Goal: Obtain resource: Obtain resource

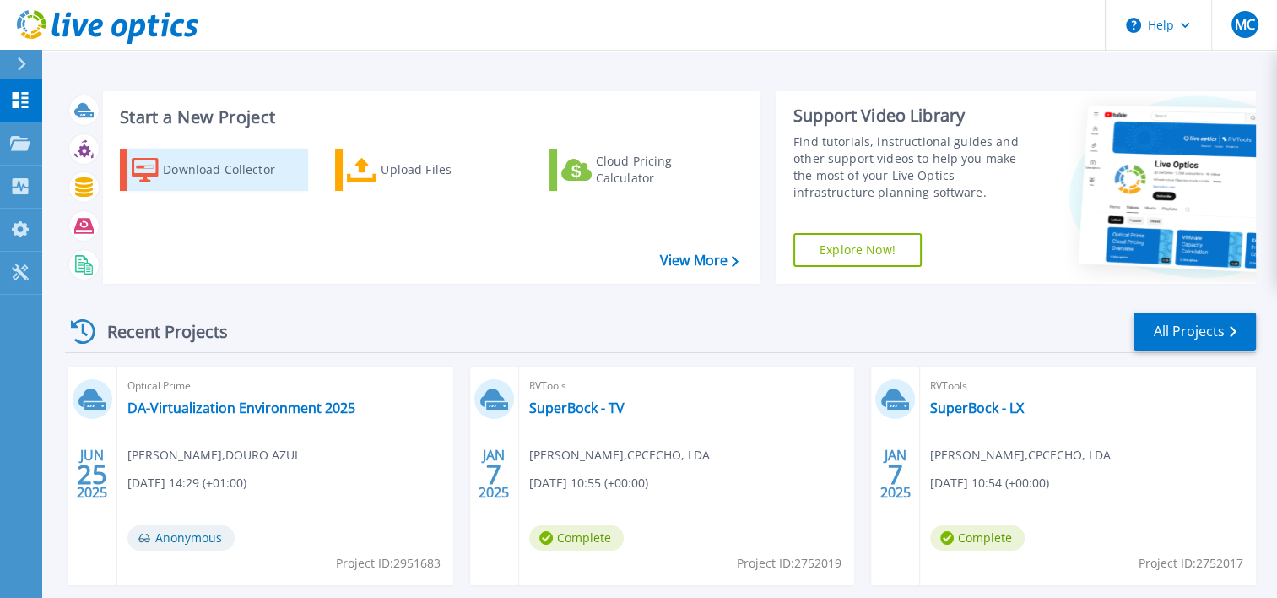
click at [194, 163] on div "Download Collector" at bounding box center [230, 170] width 135 height 34
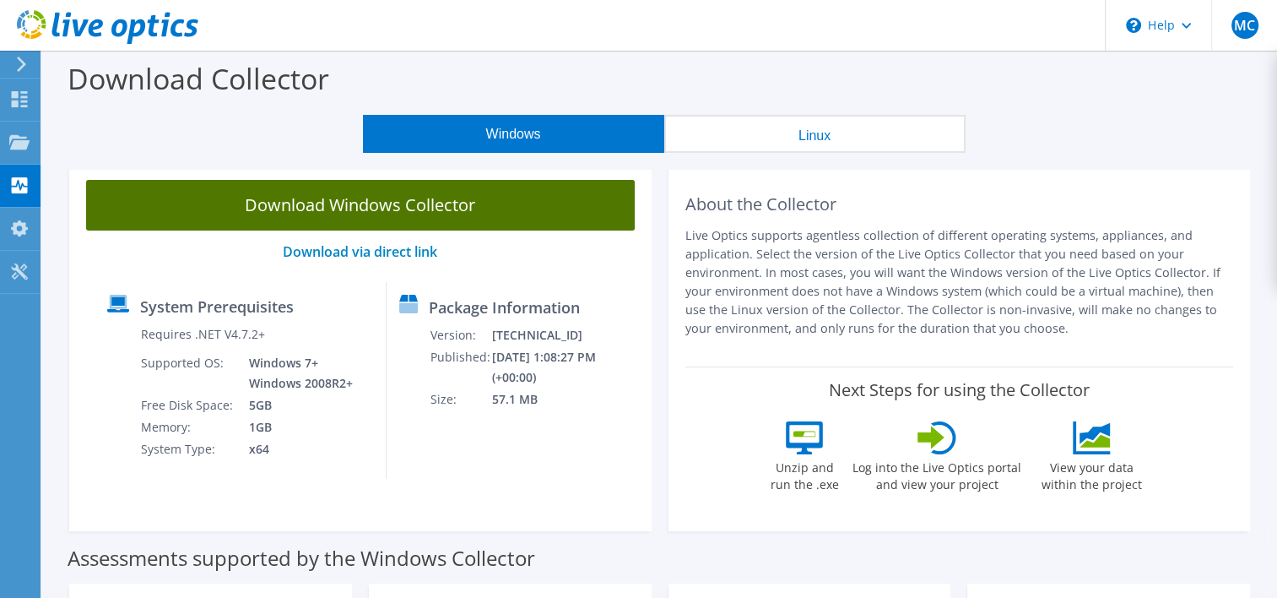
click at [399, 203] on link "Download Windows Collector" at bounding box center [360, 205] width 549 height 51
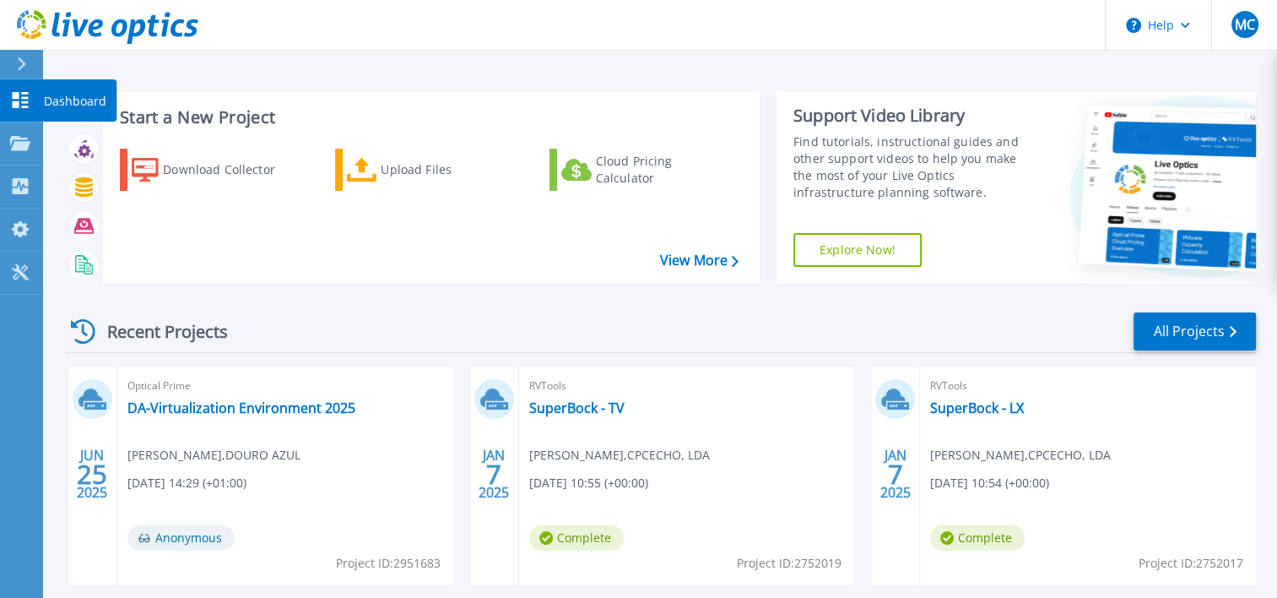
click at [11, 98] on icon at bounding box center [20, 100] width 20 height 16
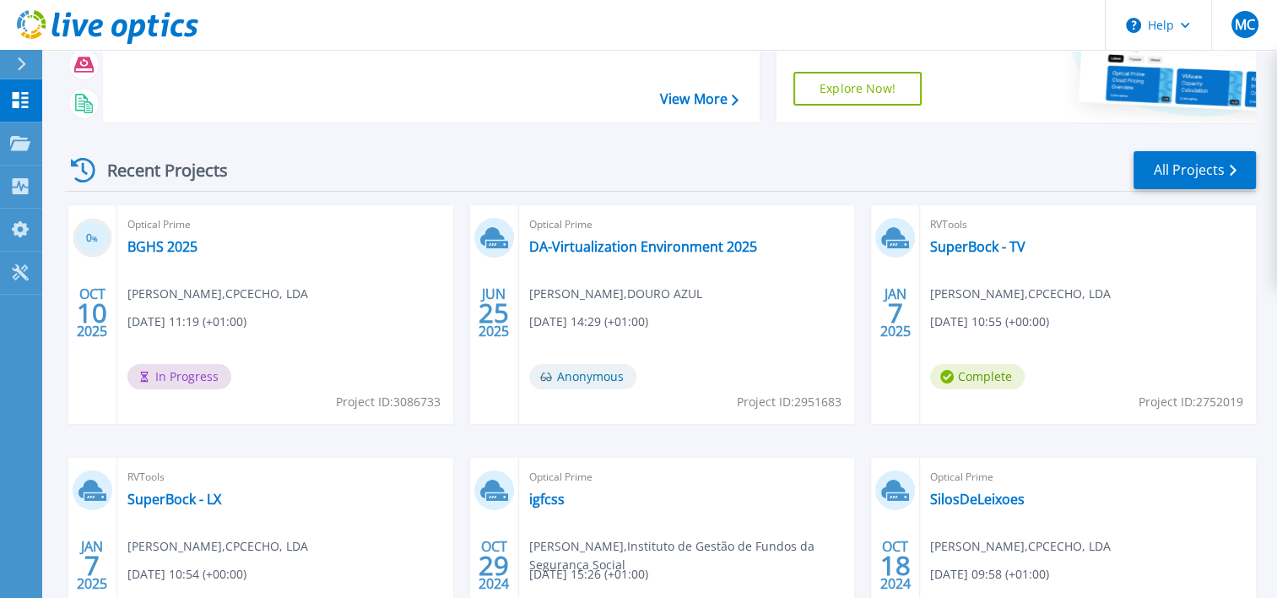
scroll to position [169, 0]
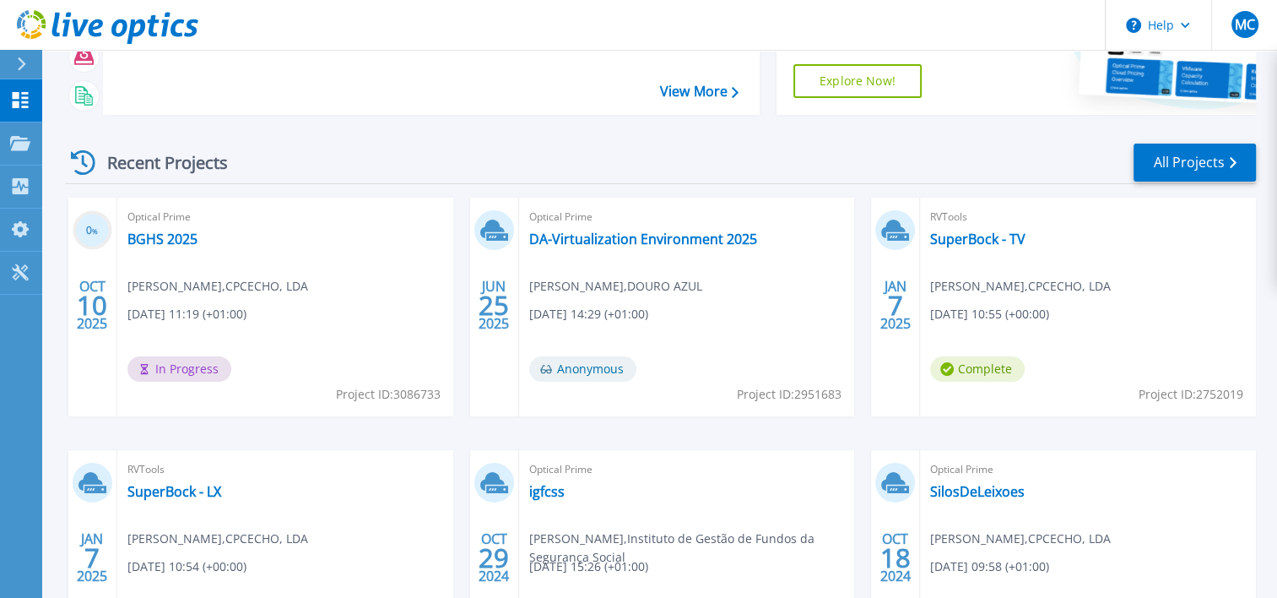
click at [326, 322] on div "Optical Prime BGHS 2025 Marco Carmo , CPCECHO, LDA 10/10/2025, 11:19 (+01:00) I…" at bounding box center [285, 307] width 336 height 219
click at [160, 230] on link "BGHS 2025" at bounding box center [162, 238] width 70 height 17
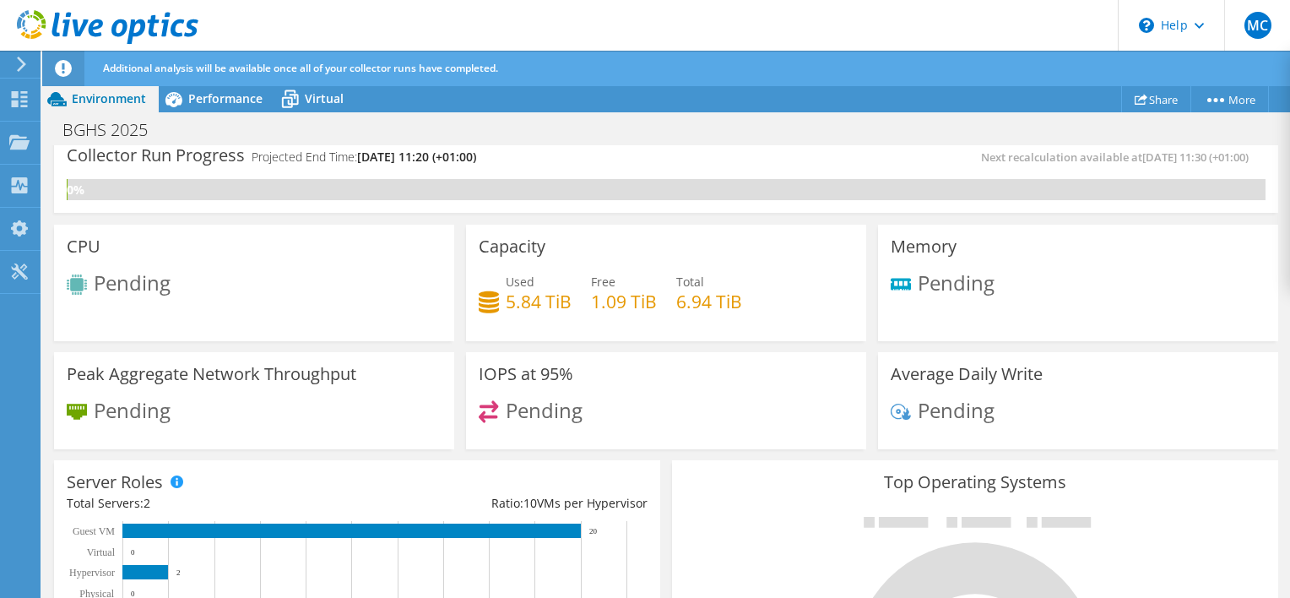
scroll to position [507, 0]
drag, startPoint x: 673, startPoint y: 299, endPoint x: 703, endPoint y: 300, distance: 30.4
click at [703, 300] on h4 "6.94 TiB" at bounding box center [709, 301] width 66 height 19
drag, startPoint x: 703, startPoint y: 300, endPoint x: 691, endPoint y: 328, distance: 30.6
click at [691, 328] on div "Capacity Used 5.84 TiB Free 1.09 TiB Total 6.94 TiB" at bounding box center [666, 283] width 400 height 117
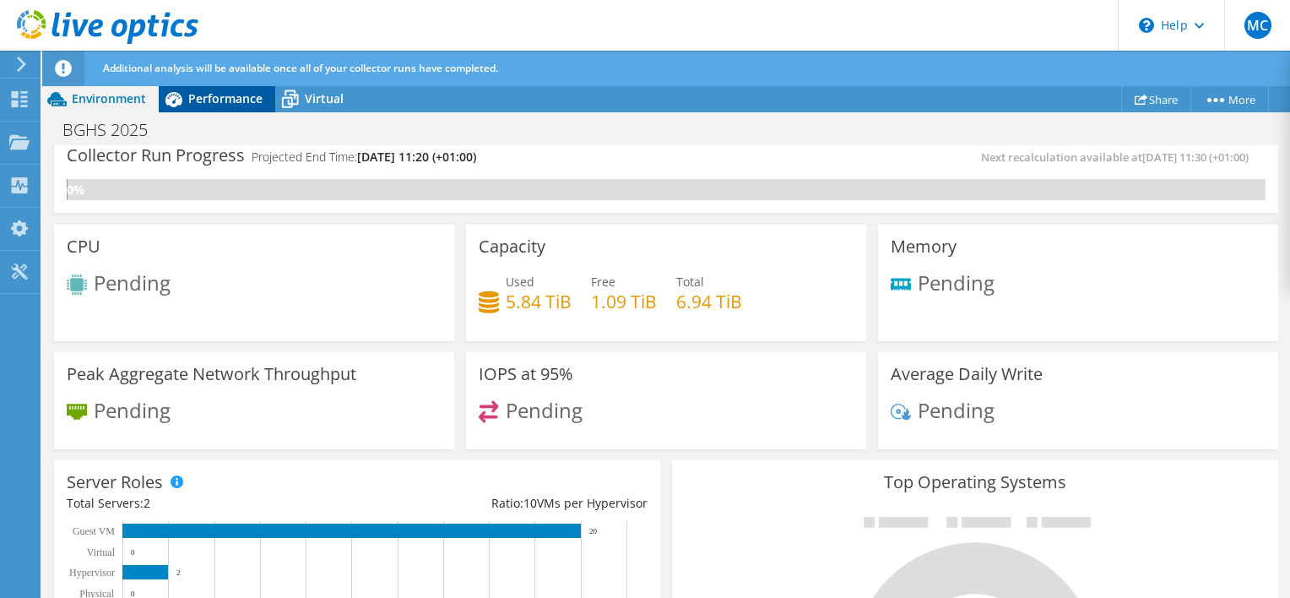
click at [252, 99] on span "Performance" at bounding box center [225, 98] width 74 height 16
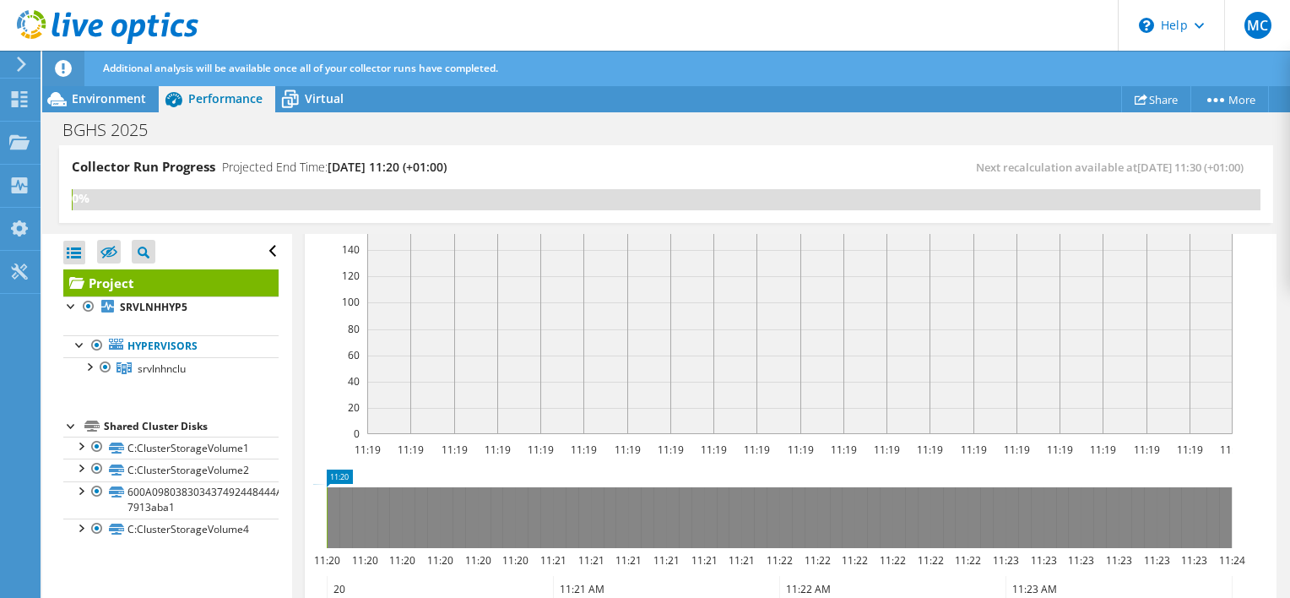
scroll to position [0, 0]
click at [314, 101] on span "Virtual" at bounding box center [324, 98] width 39 height 16
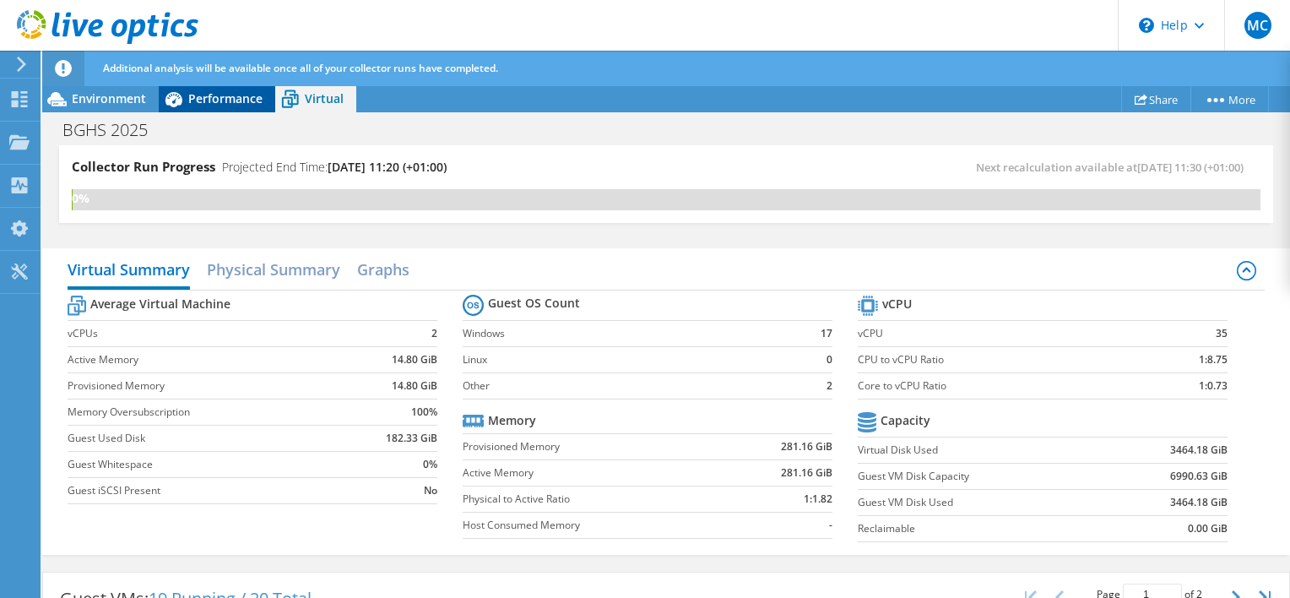
click at [246, 93] on span "Performance" at bounding box center [225, 98] width 74 height 16
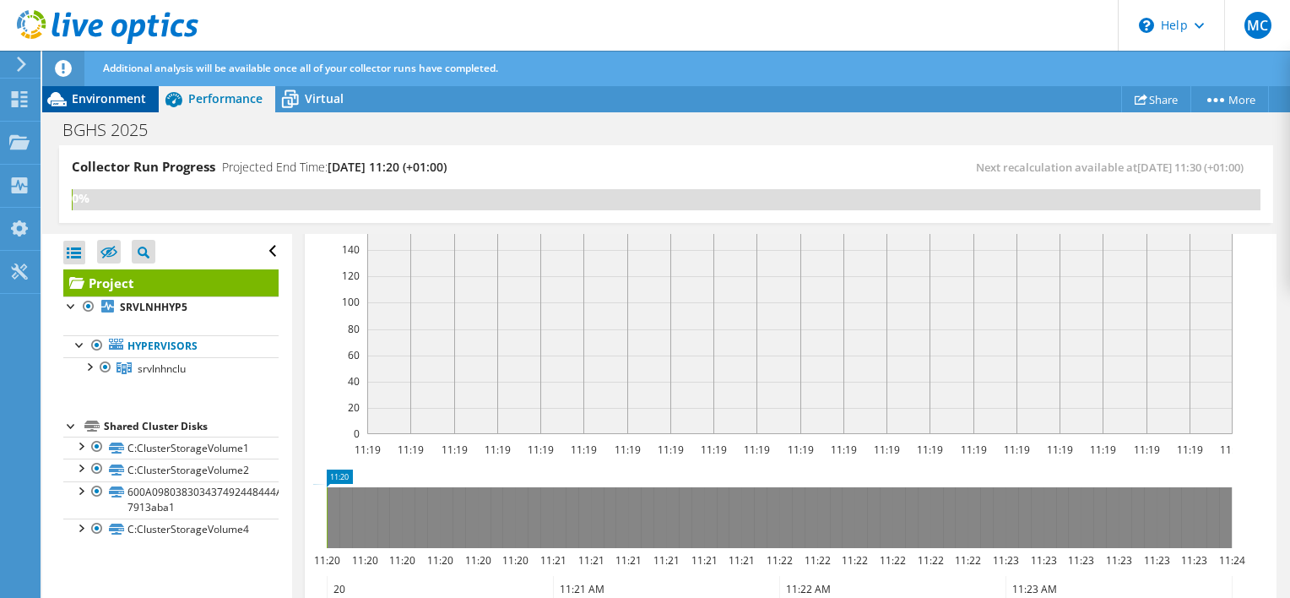
click at [111, 98] on span "Environment" at bounding box center [109, 98] width 74 height 16
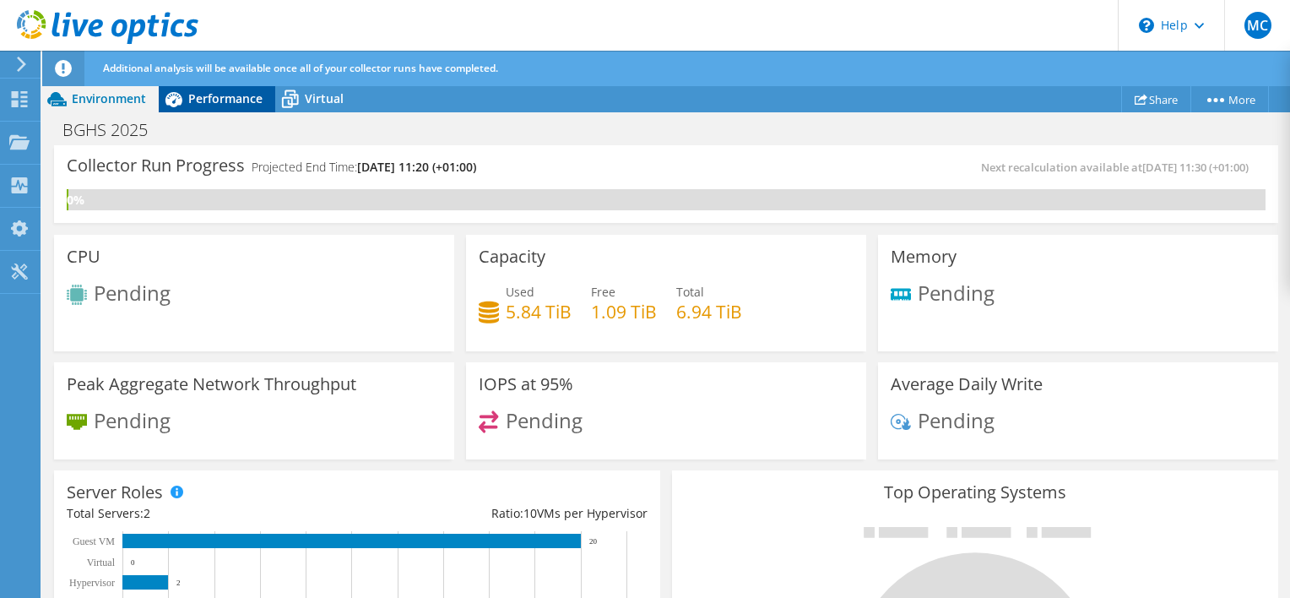
click at [233, 101] on span "Performance" at bounding box center [225, 98] width 74 height 16
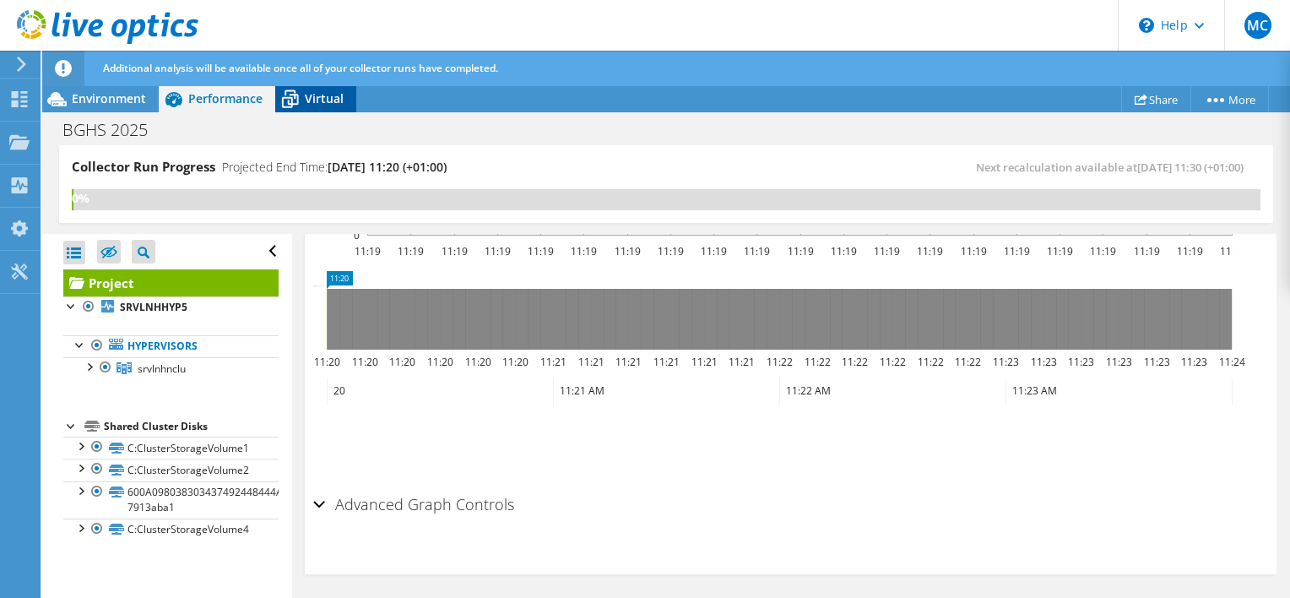
click at [290, 99] on icon at bounding box center [290, 101] width 17 height 14
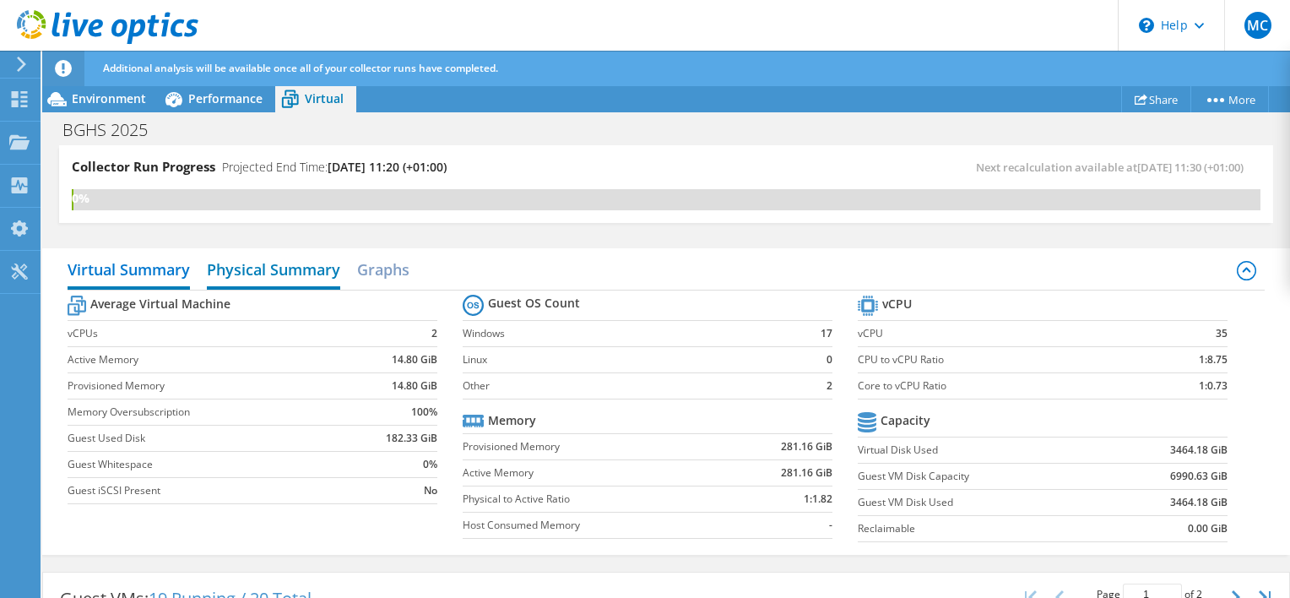
click at [278, 252] on h2 "Physical Summary" at bounding box center [273, 270] width 133 height 37
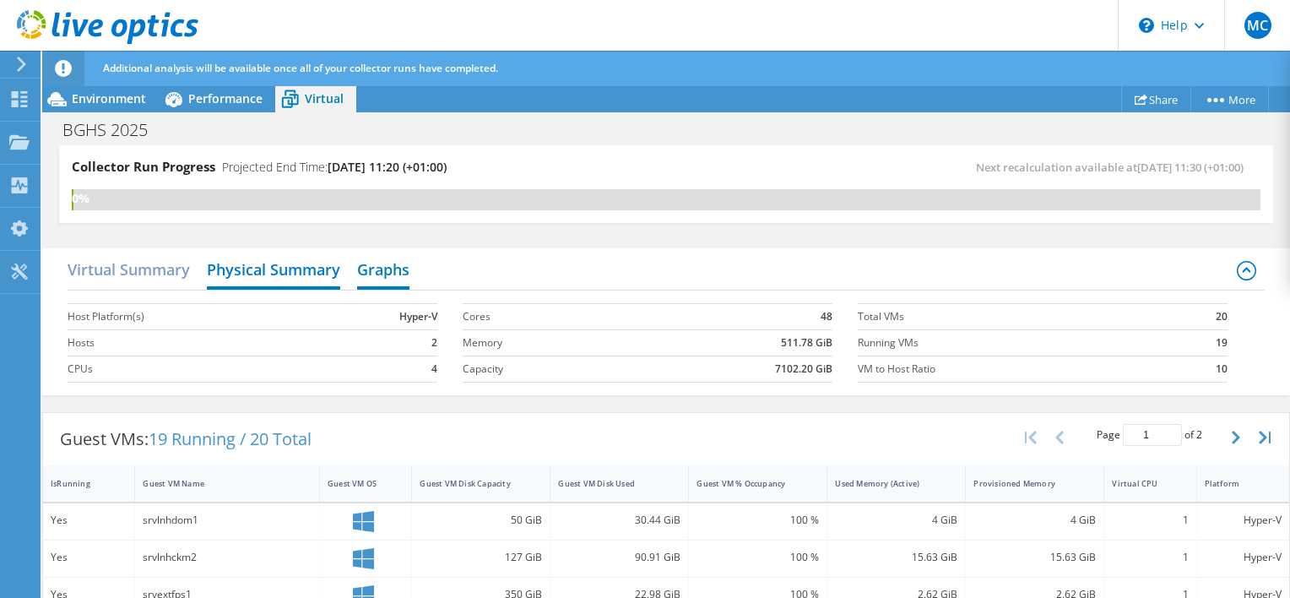
click at [384, 268] on h2 "Graphs" at bounding box center [383, 270] width 52 height 37
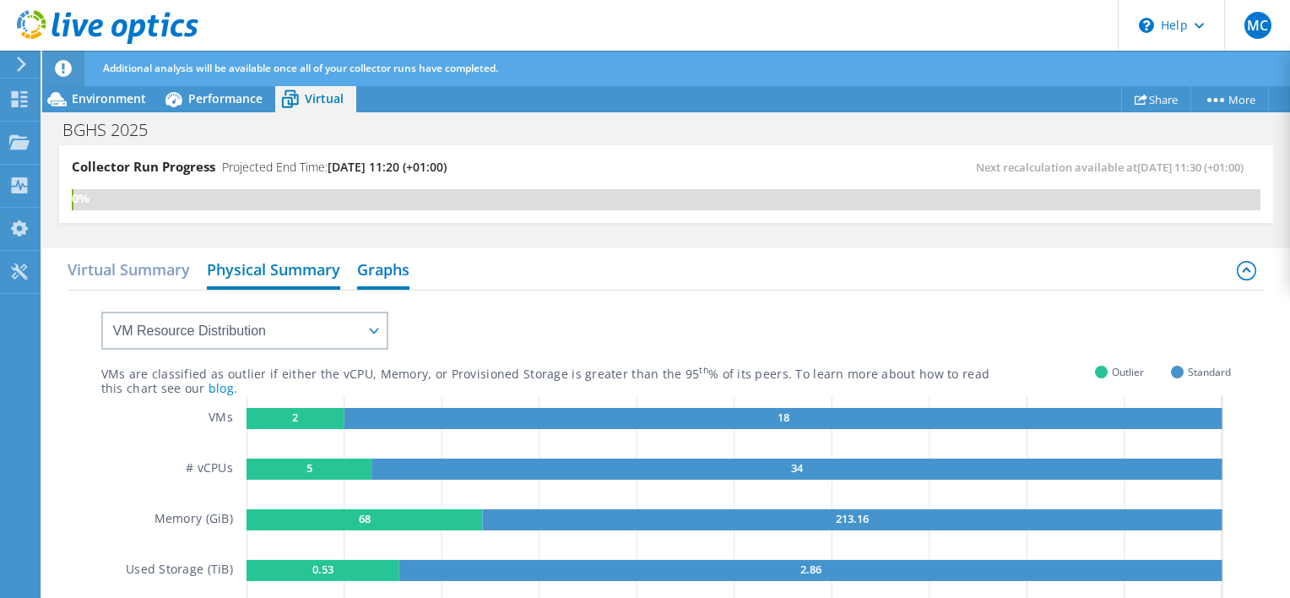
click at [263, 277] on h2 "Physical Summary" at bounding box center [273, 270] width 133 height 37
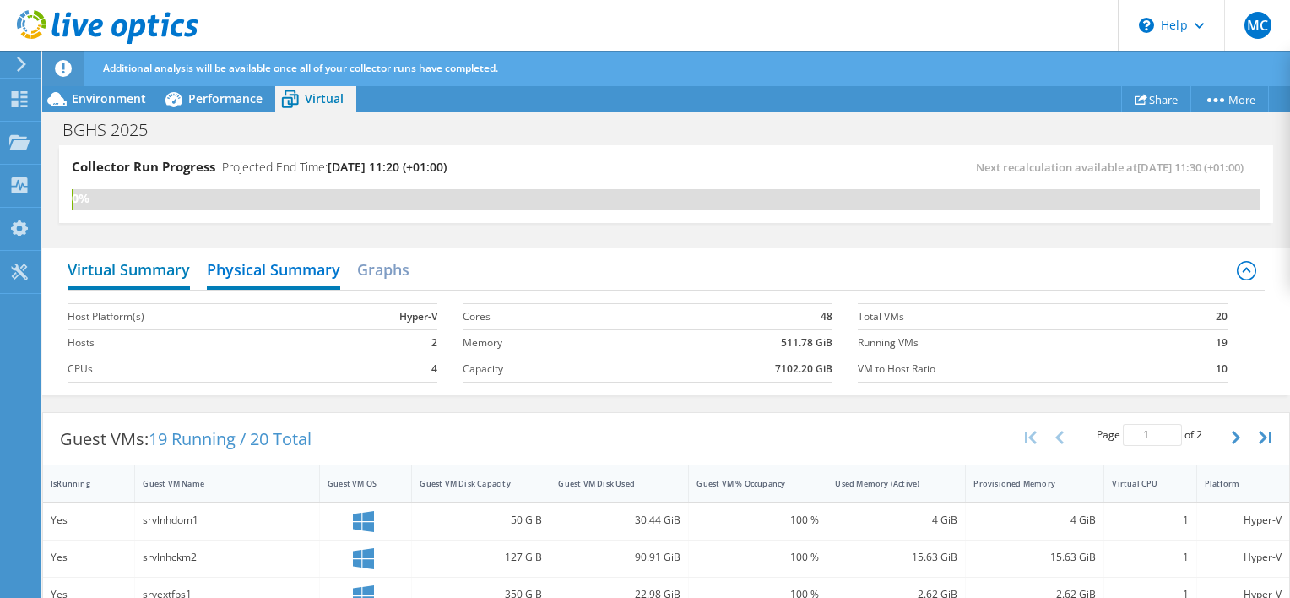
click at [146, 274] on h2 "Virtual Summary" at bounding box center [129, 270] width 122 height 37
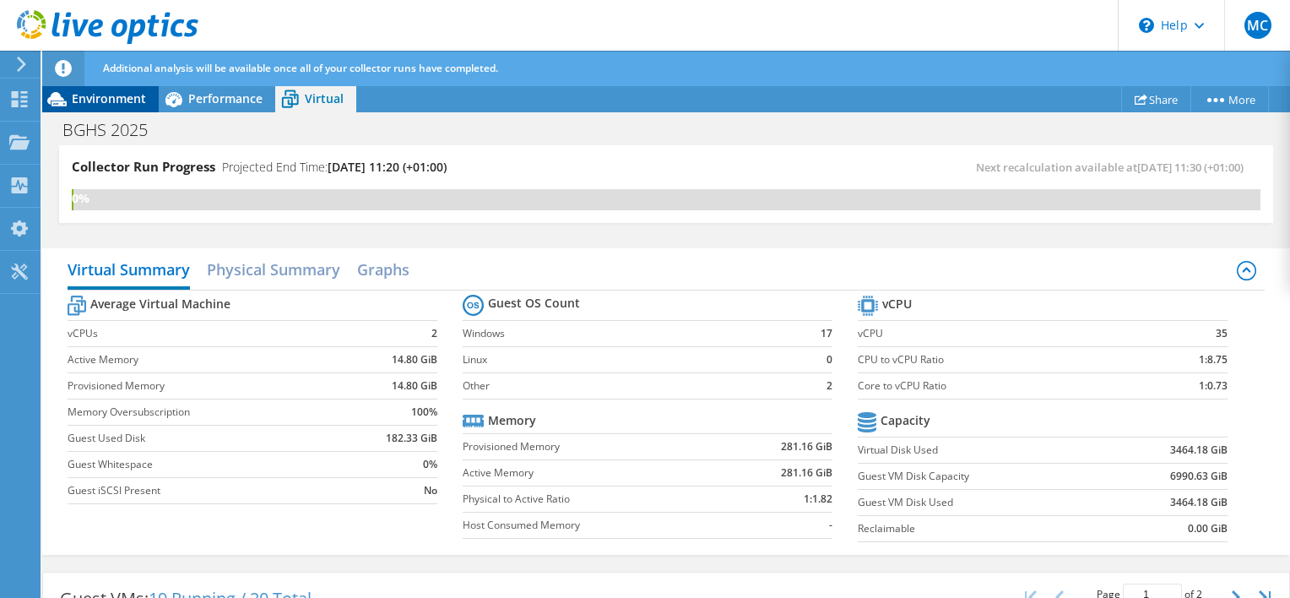
click at [98, 102] on span "Environment" at bounding box center [109, 98] width 74 height 16
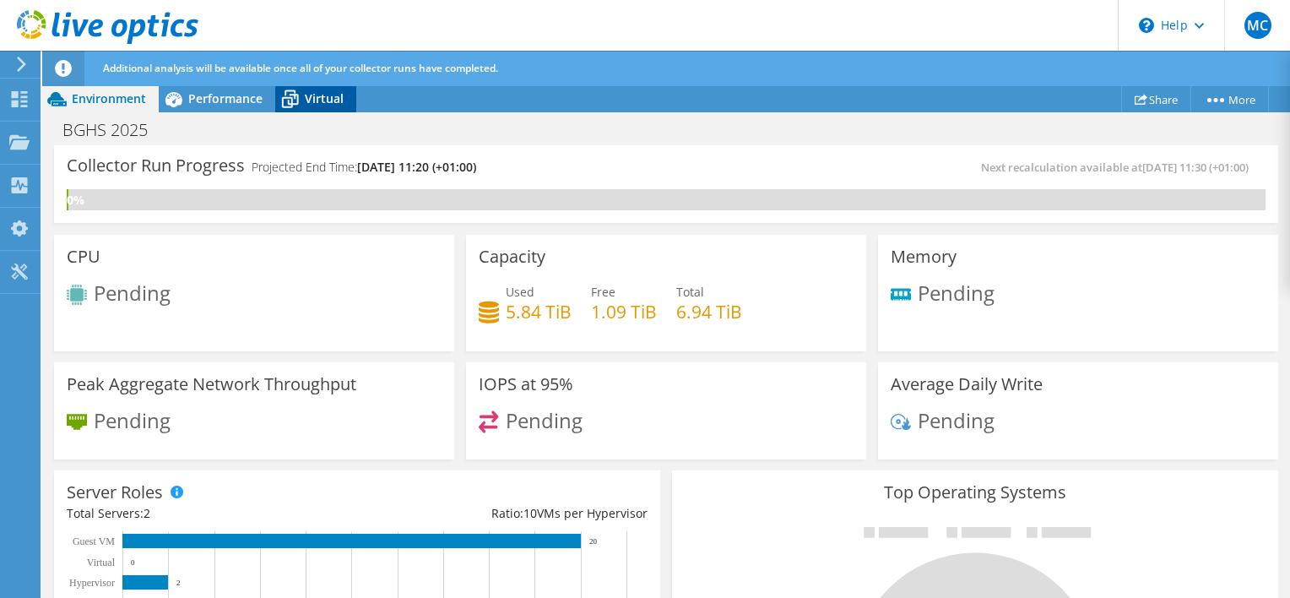
click at [338, 95] on span "Virtual" at bounding box center [324, 98] width 39 height 16
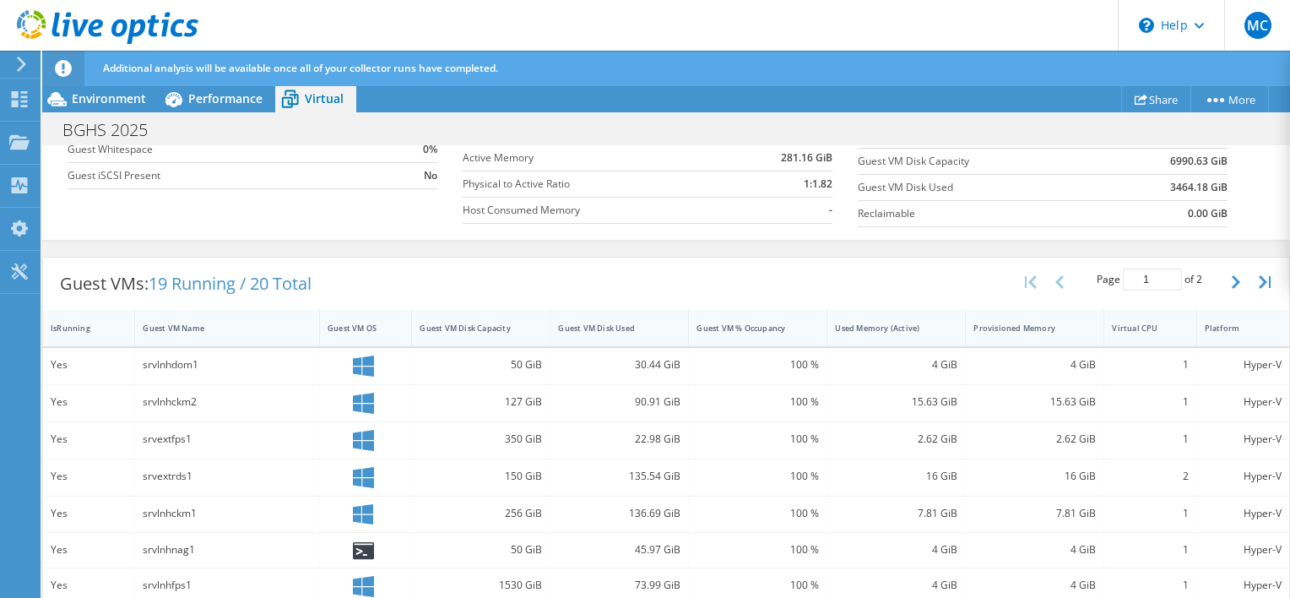
scroll to position [338, 0]
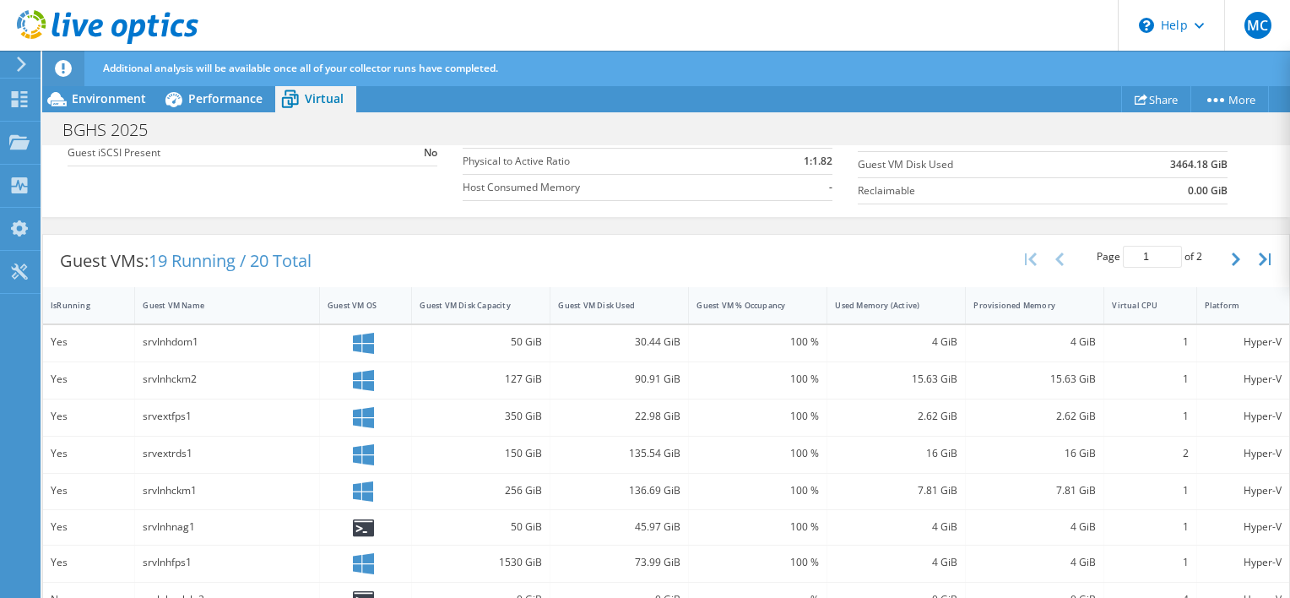
drag, startPoint x: 594, startPoint y: 592, endPoint x: 611, endPoint y: 593, distance: 16.9
click at [611, 593] on div "0 GiB" at bounding box center [619, 599] width 122 height 19
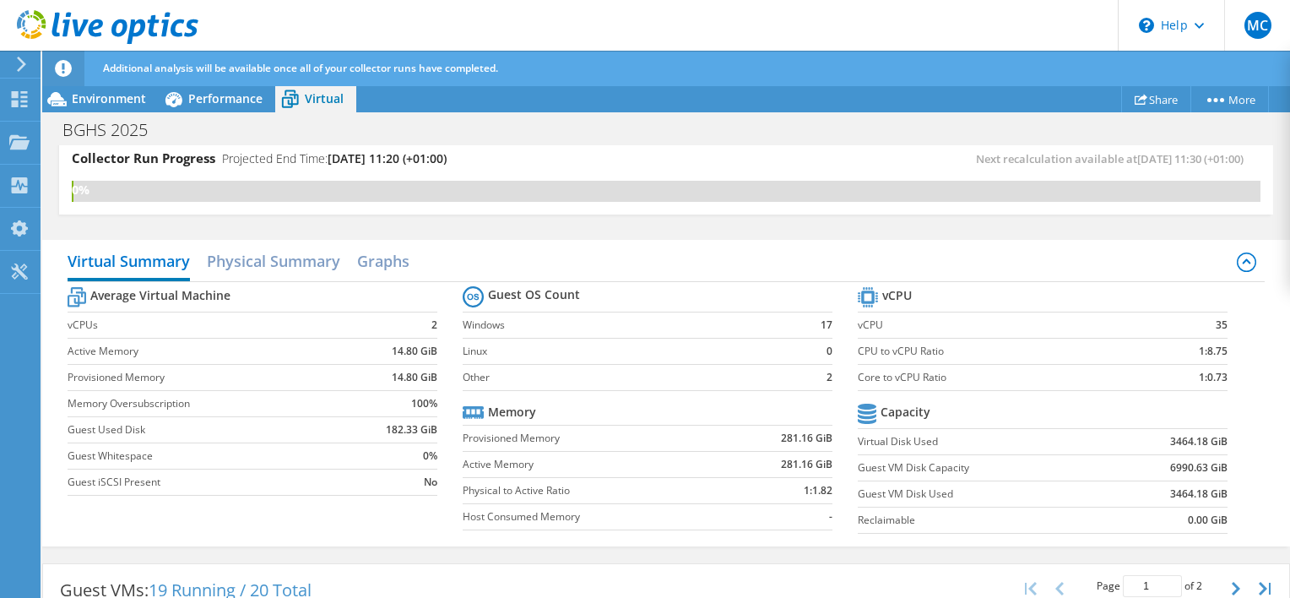
scroll to position [0, 0]
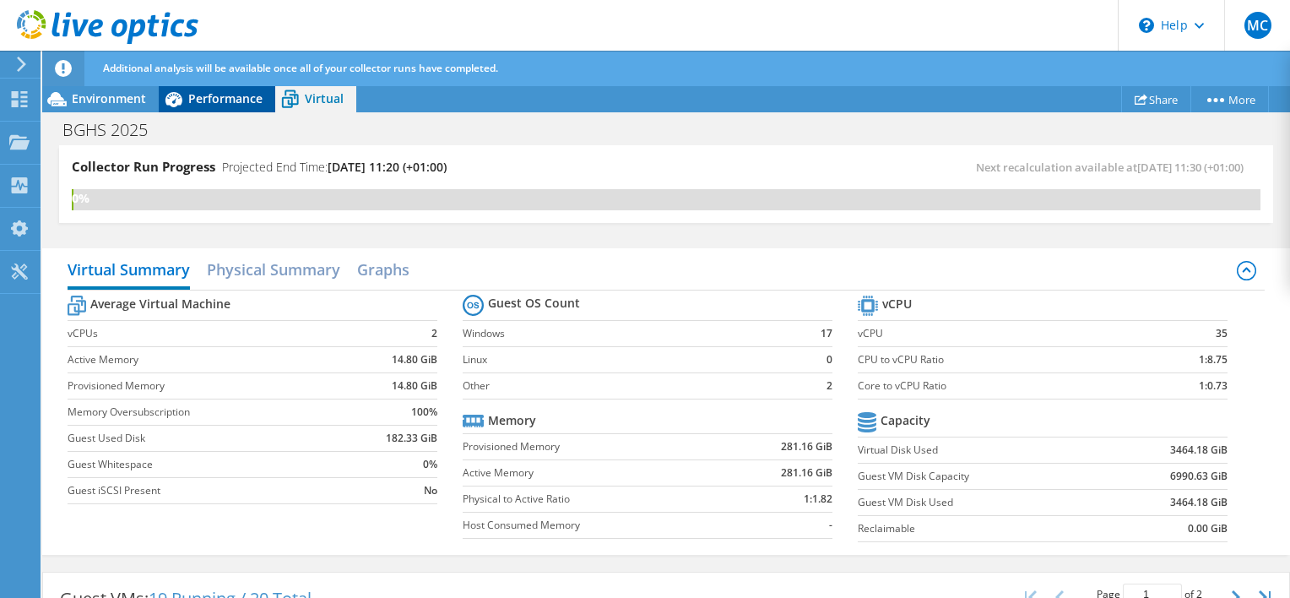
click at [235, 91] on div "Performance" at bounding box center [217, 98] width 117 height 27
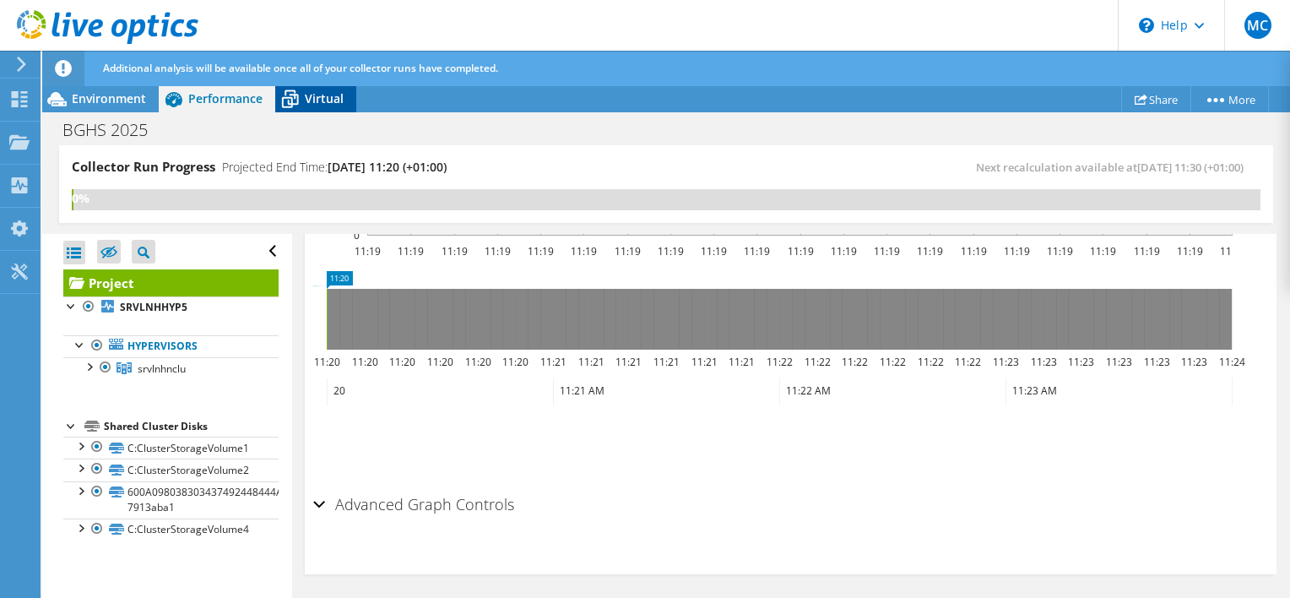
click at [295, 99] on icon at bounding box center [290, 99] width 30 height 30
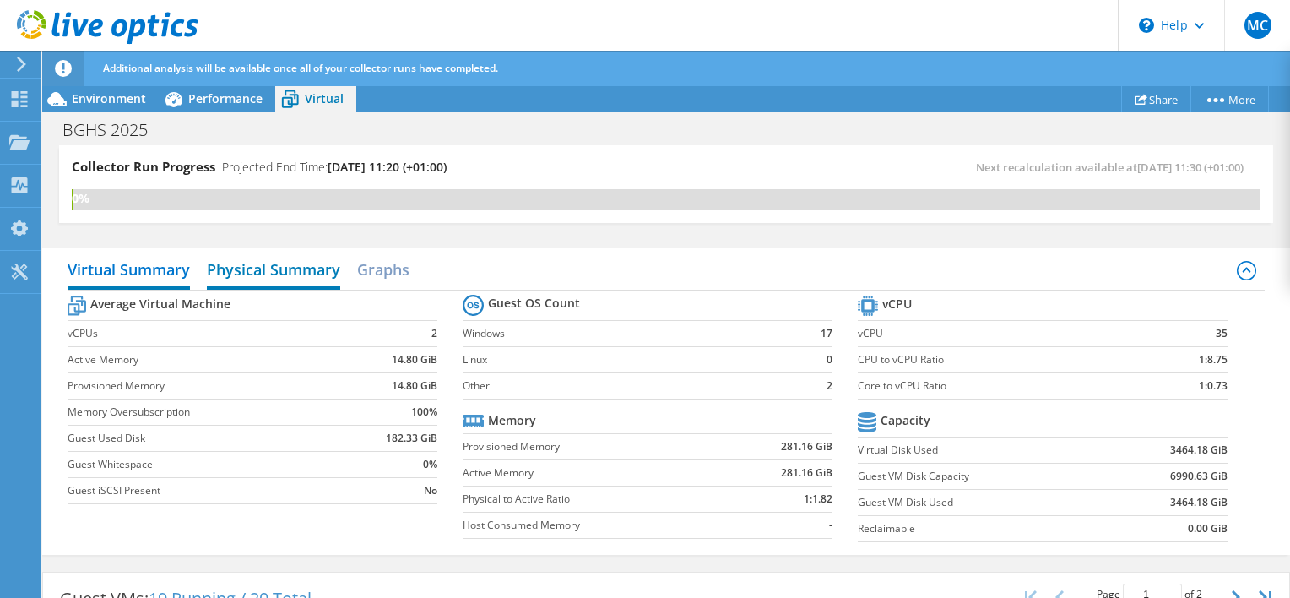
click at [328, 268] on h2 "Physical Summary" at bounding box center [273, 270] width 133 height 37
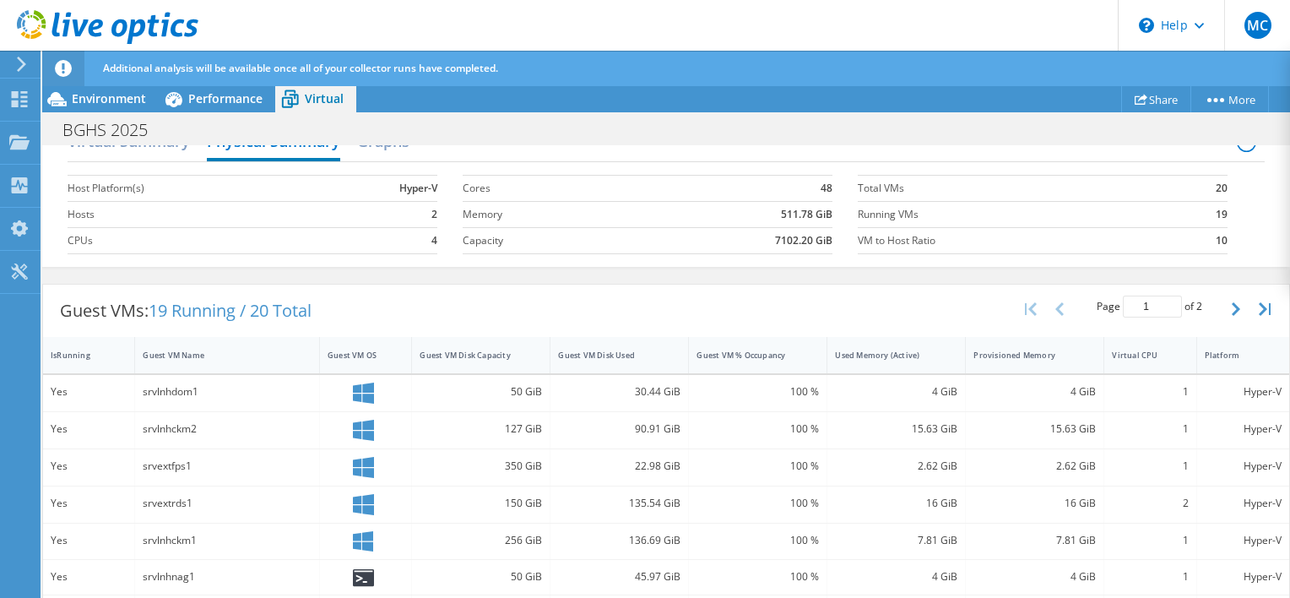
scroll to position [169, 0]
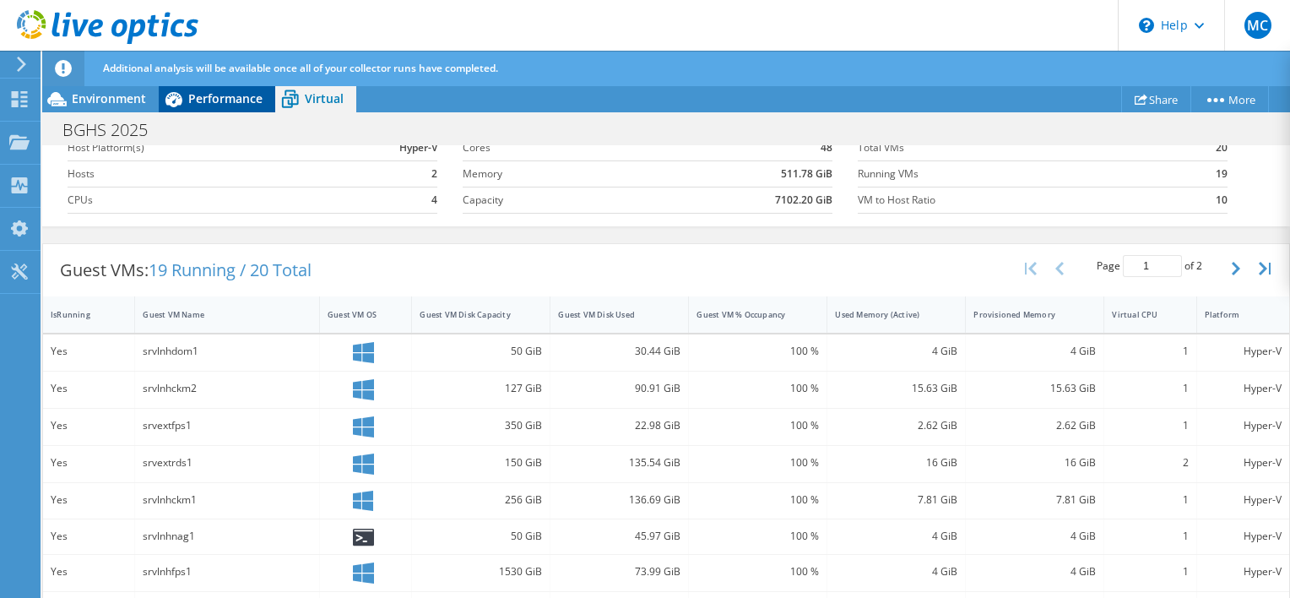
click at [238, 107] on div "Performance" at bounding box center [217, 98] width 117 height 27
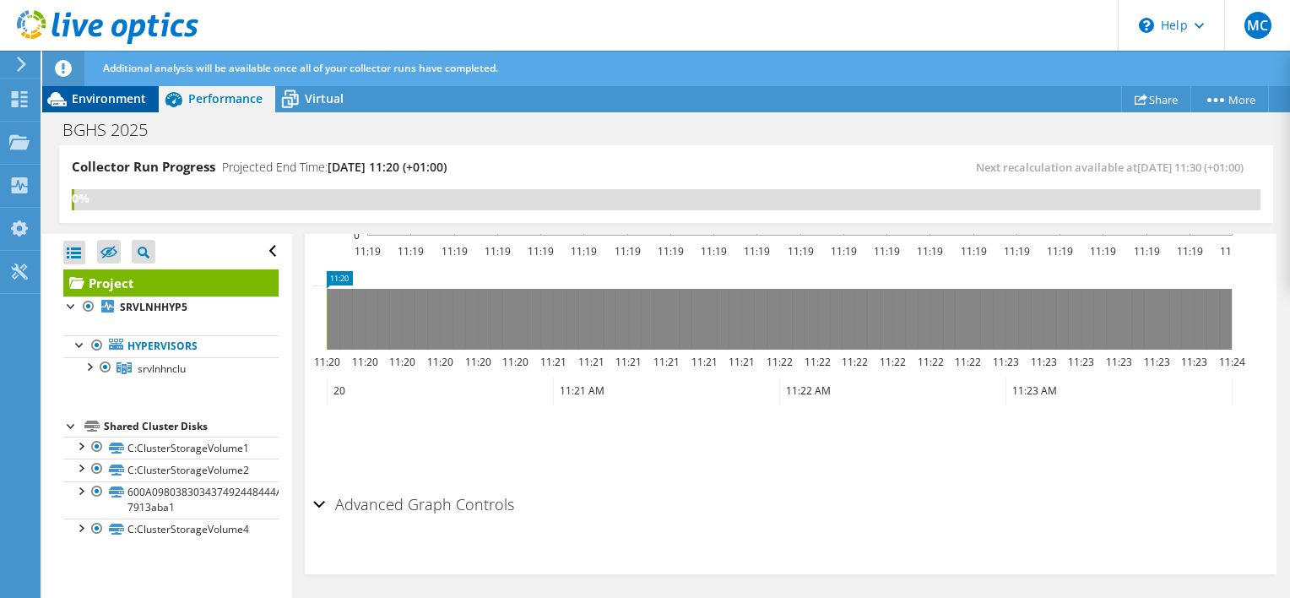
click at [113, 95] on span "Environment" at bounding box center [109, 98] width 74 height 16
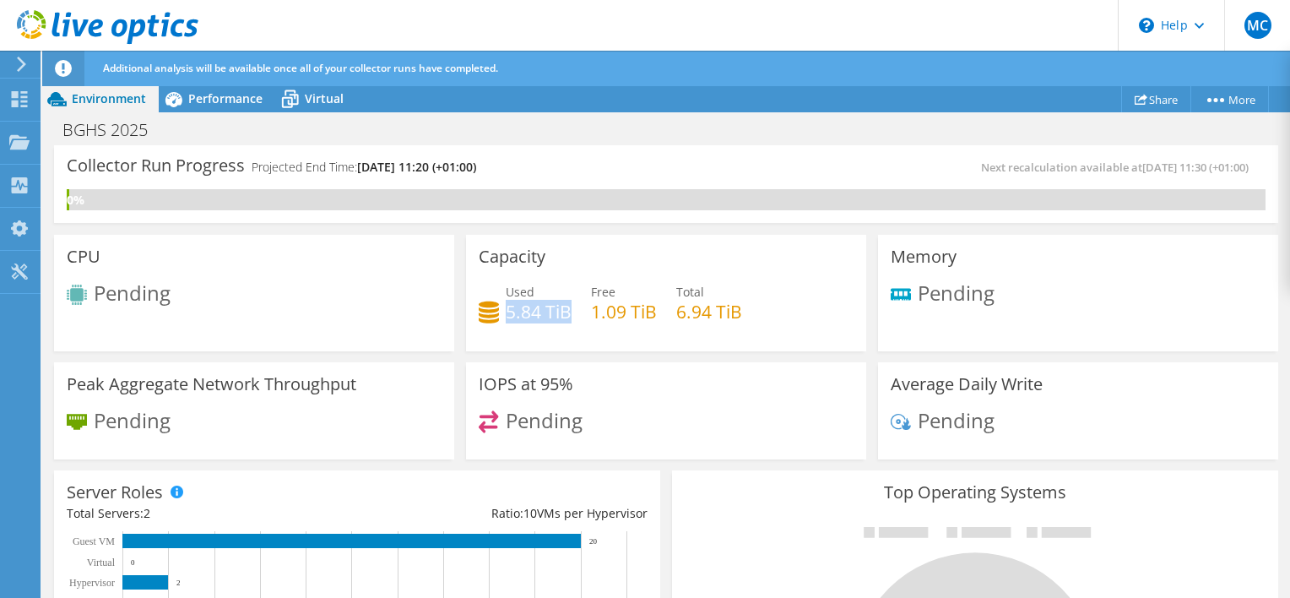
drag, startPoint x: 502, startPoint y: 314, endPoint x: 564, endPoint y: 310, distance: 61.8
click at [564, 310] on h4 "5.84 TiB" at bounding box center [539, 311] width 66 height 19
copy h4 "5.84 TiB"
drag, startPoint x: 656, startPoint y: 247, endPoint x: 678, endPoint y: 219, distance: 34.8
click at [656, 247] on div "Capacity Used 5.84 TiB Free 1.09 TiB Total 6.94 TiB" at bounding box center [666, 293] width 400 height 117
